Goal: Transaction & Acquisition: Download file/media

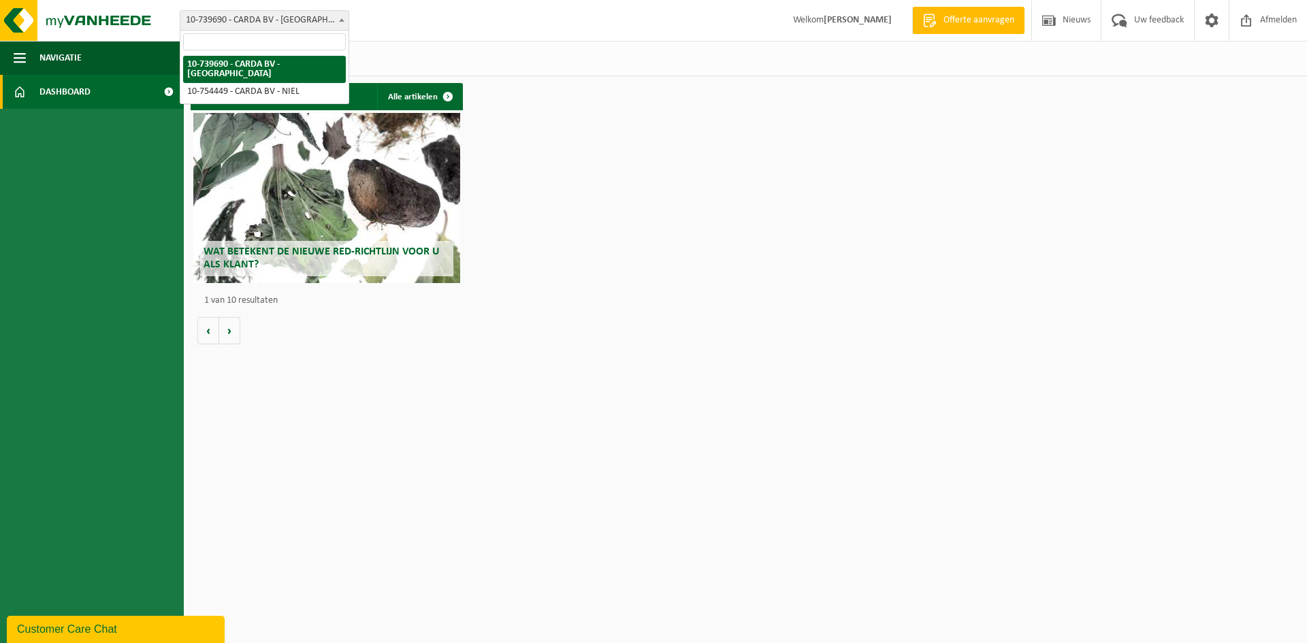
click at [229, 18] on span "10-739690 - [PERSON_NAME] BV - [GEOGRAPHIC_DATA]" at bounding box center [264, 20] width 168 height 19
select select "11813"
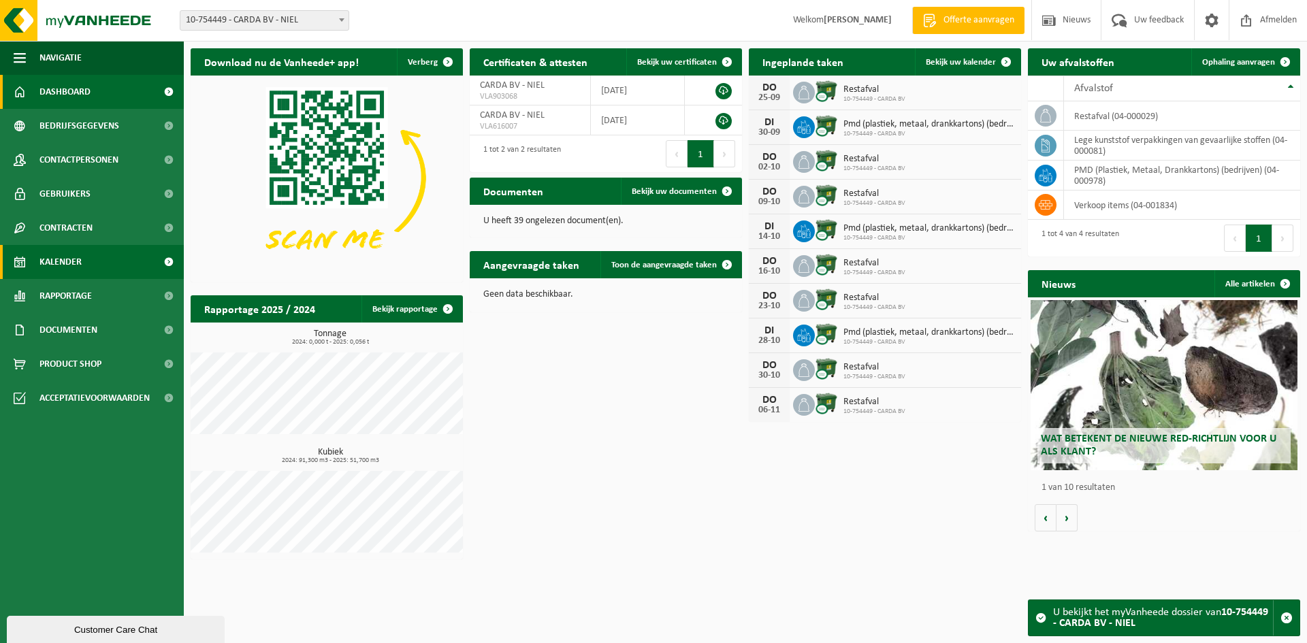
click at [61, 270] on span "Kalender" at bounding box center [60, 262] width 42 height 34
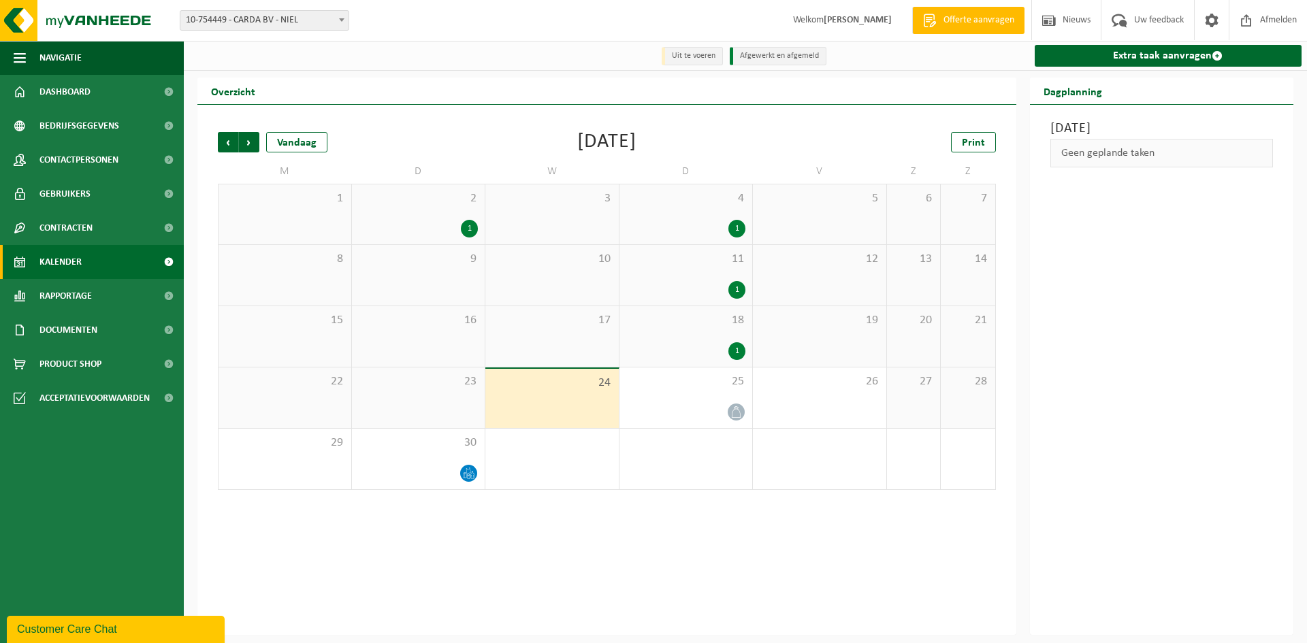
click at [468, 214] on div "2 1" at bounding box center [418, 214] width 133 height 60
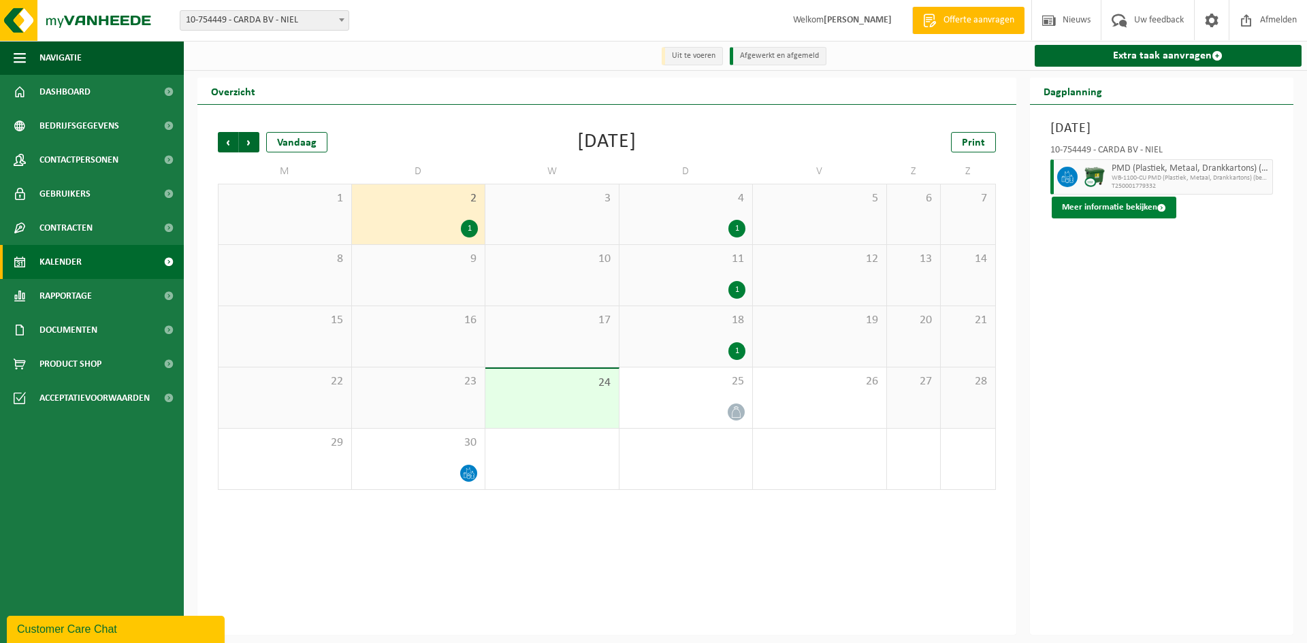
click at [1142, 209] on button "Meer informatie bekijken" at bounding box center [1113, 208] width 125 height 22
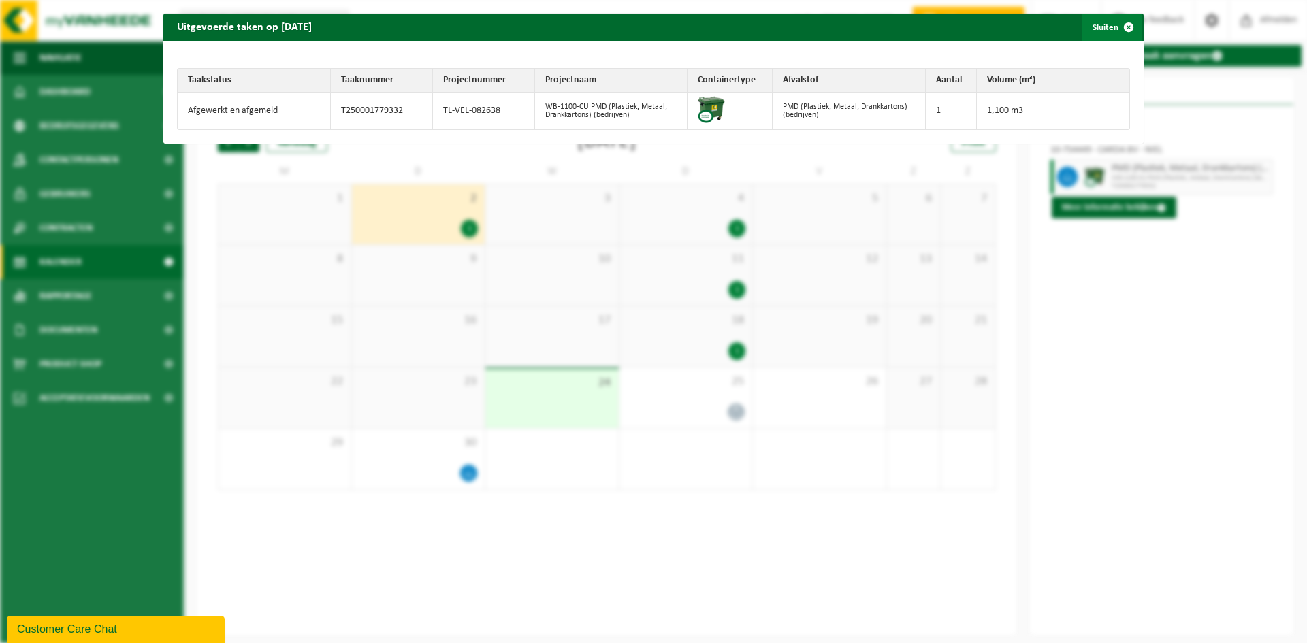
click at [1122, 31] on span "button" at bounding box center [1128, 27] width 27 height 27
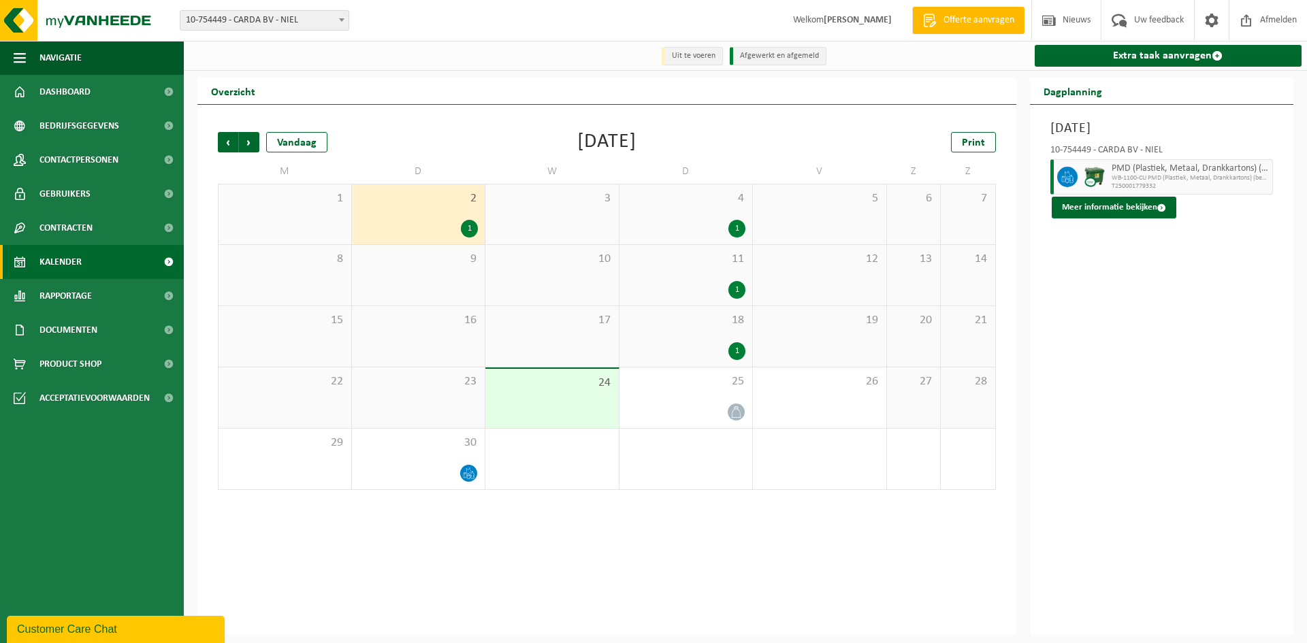
click at [726, 217] on div "4 1" at bounding box center [685, 214] width 133 height 60
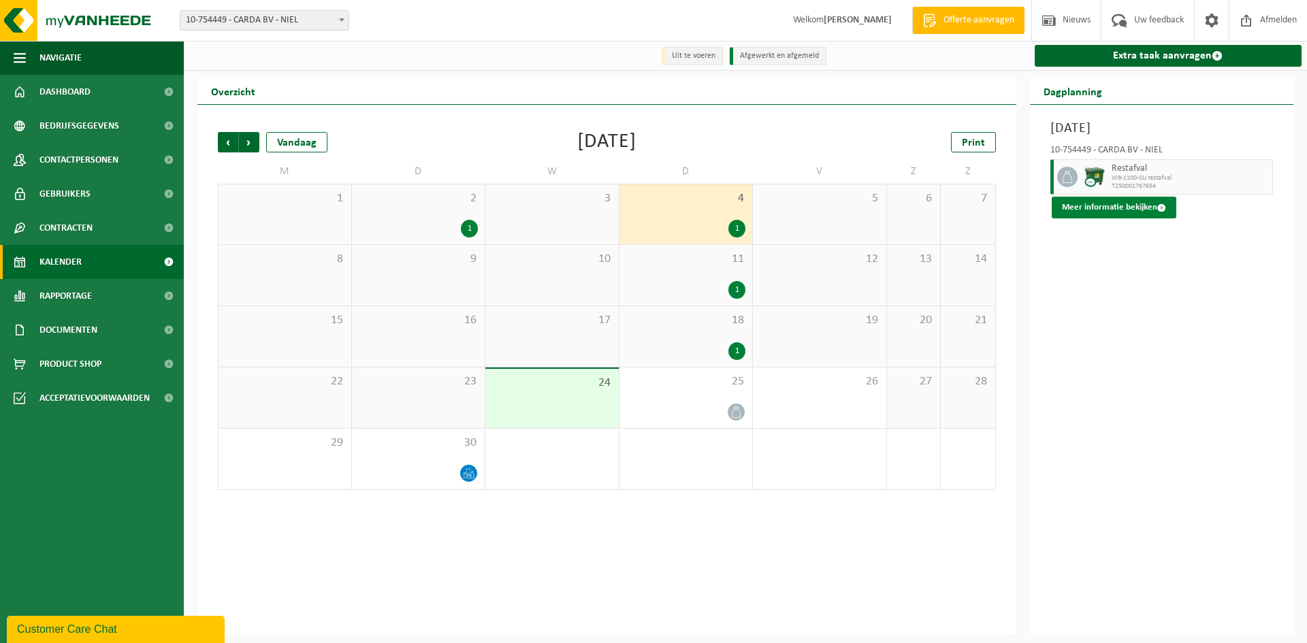
click at [1090, 207] on button "Meer informatie bekijken" at bounding box center [1113, 208] width 125 height 22
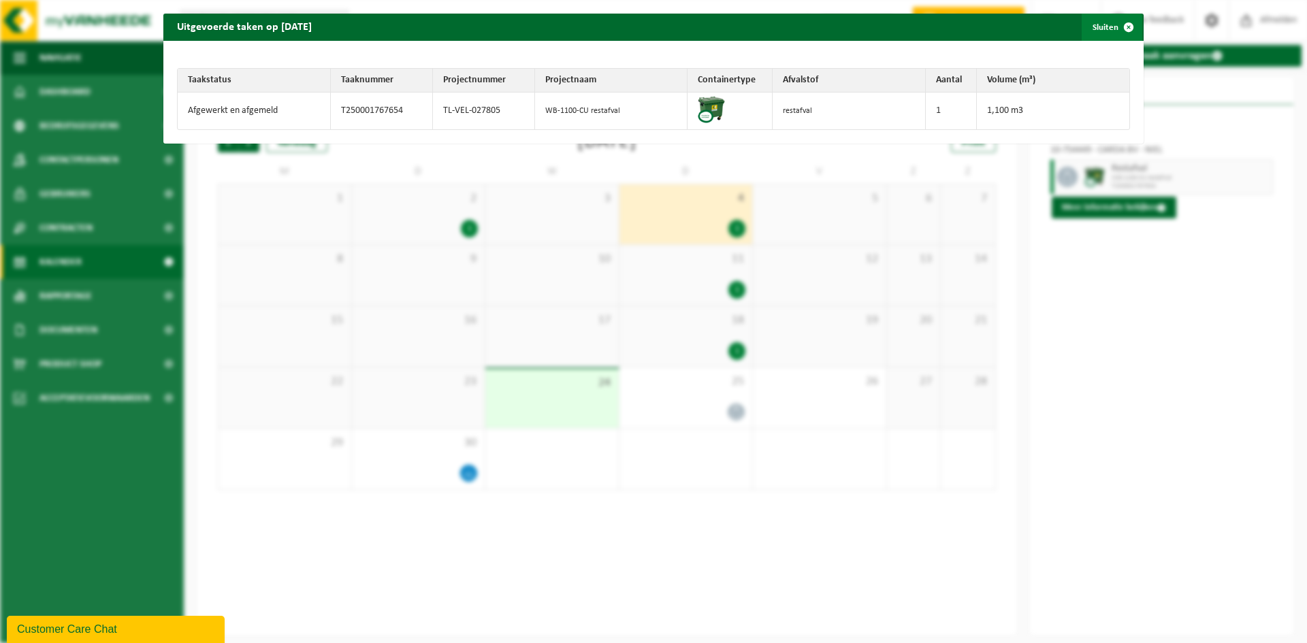
click at [1122, 27] on span "button" at bounding box center [1128, 27] width 27 height 27
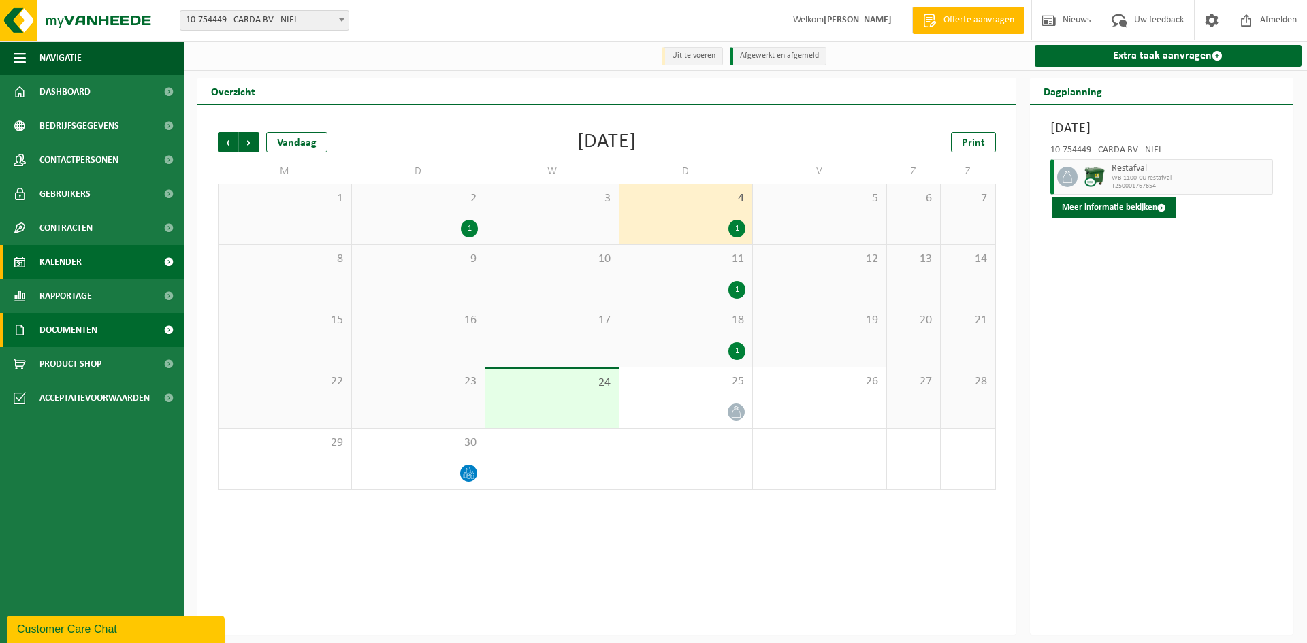
click at [97, 341] on span "Documenten" at bounding box center [68, 330] width 58 height 34
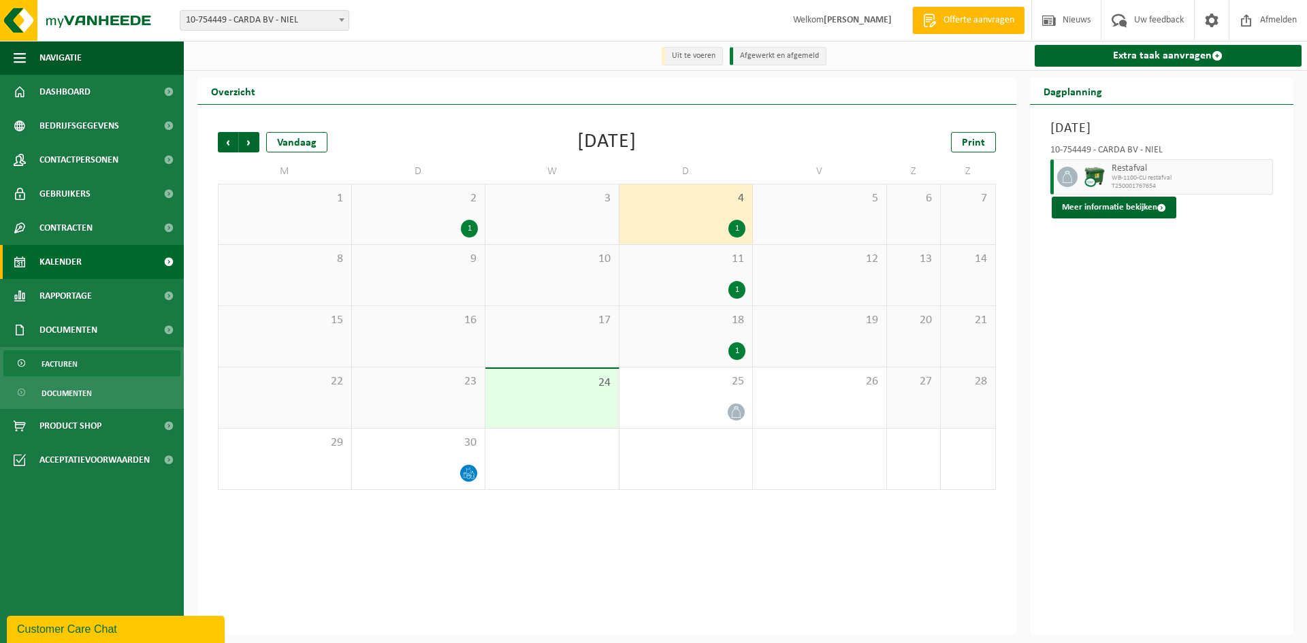
click at [63, 354] on span "Facturen" at bounding box center [60, 364] width 36 height 26
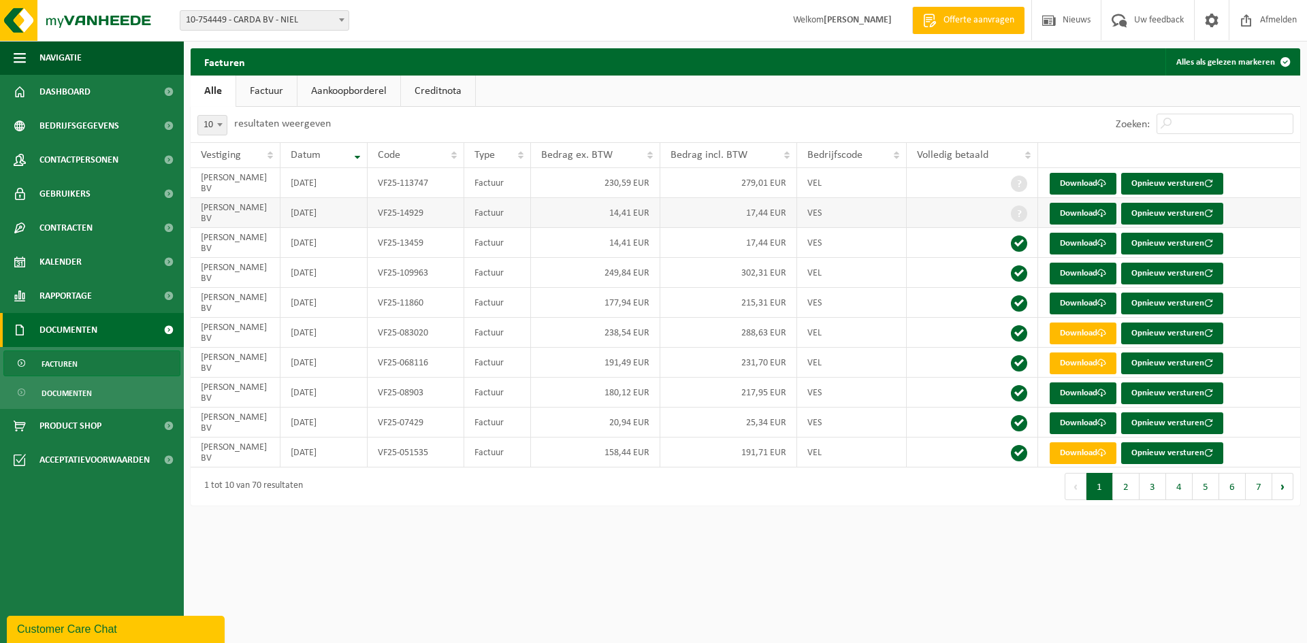
click at [624, 214] on td "14,41 EUR" at bounding box center [595, 213] width 129 height 30
click at [1073, 215] on link "Download" at bounding box center [1082, 214] width 67 height 22
click at [224, 27] on span "10-754449 - CARDA BV - NIEL" at bounding box center [264, 20] width 168 height 19
select select "11806"
